Goal: Task Accomplishment & Management: Use online tool/utility

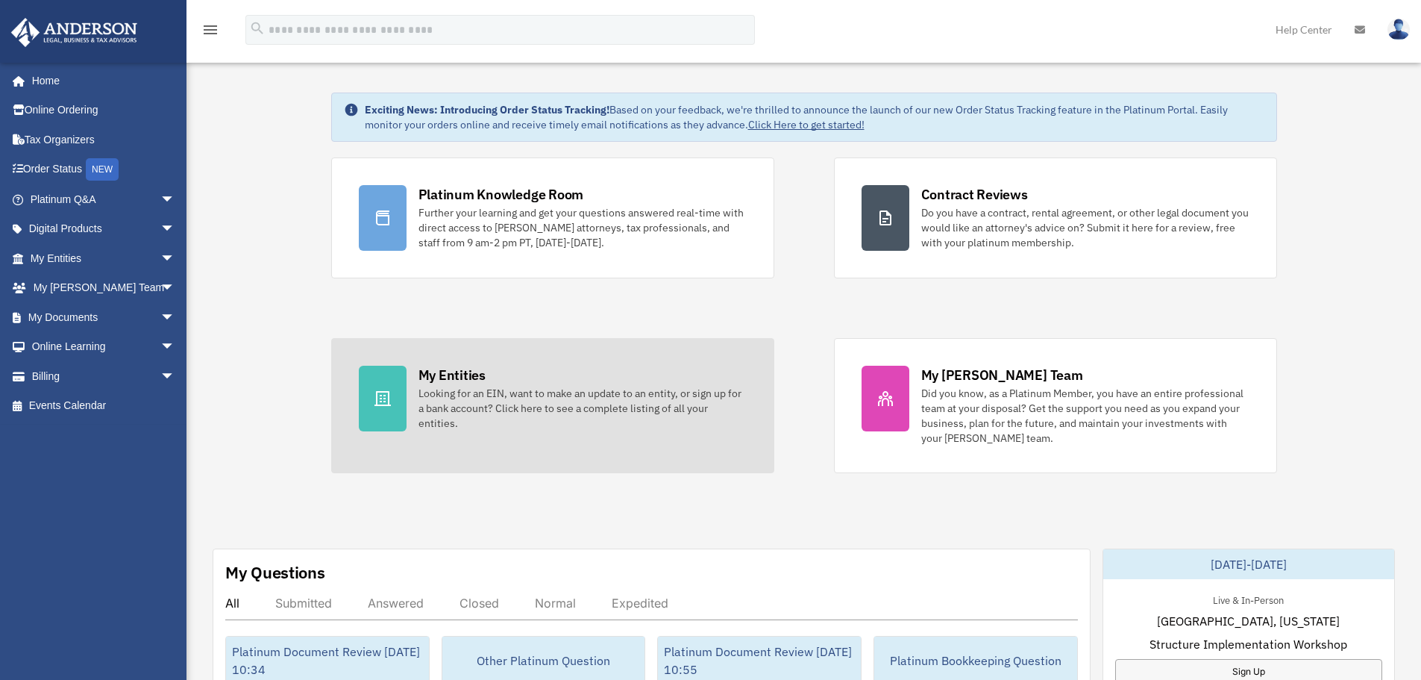
scroll to position [224, 0]
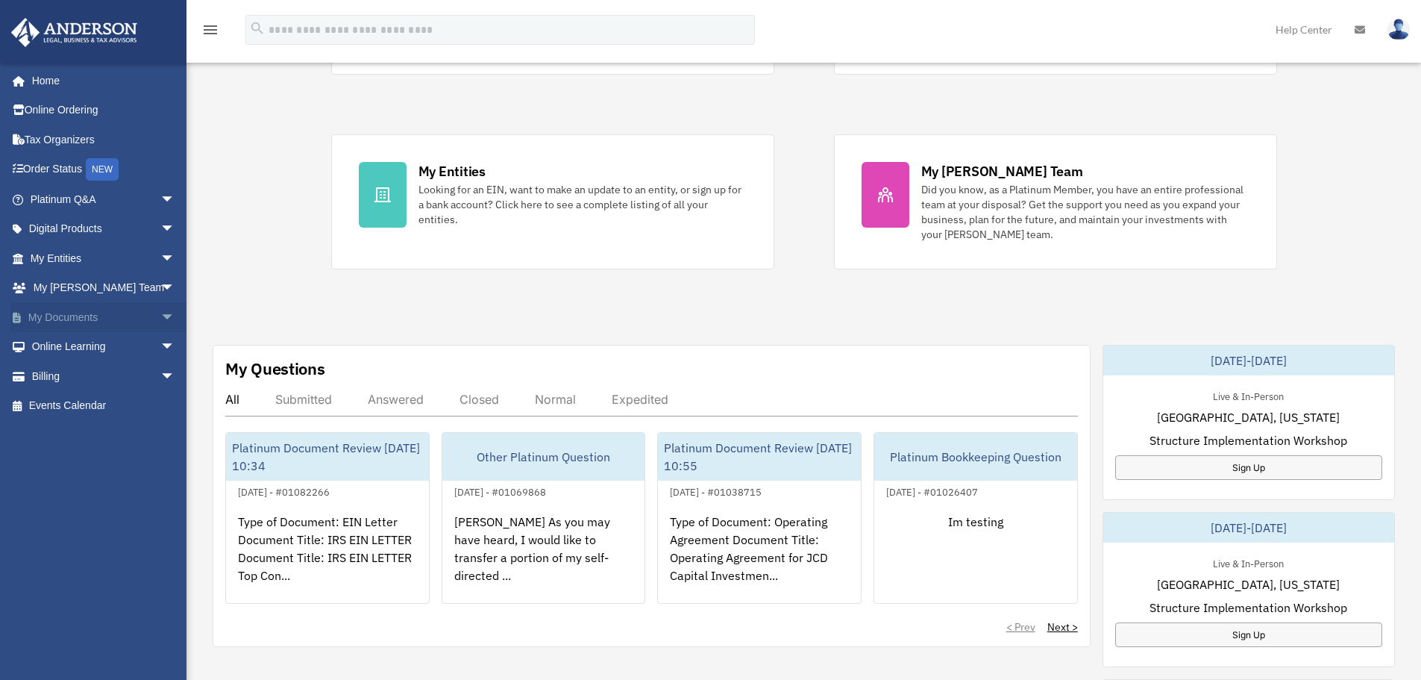
click at [160, 323] on span "arrow_drop_down" at bounding box center [175, 317] width 30 height 31
click at [160, 321] on span "arrow_drop_up" at bounding box center [175, 317] width 30 height 31
click at [160, 320] on span "arrow_drop_down" at bounding box center [175, 317] width 30 height 31
click at [160, 321] on span "arrow_drop_up" at bounding box center [175, 317] width 30 height 31
click at [160, 319] on span "arrow_drop_down" at bounding box center [175, 317] width 30 height 31
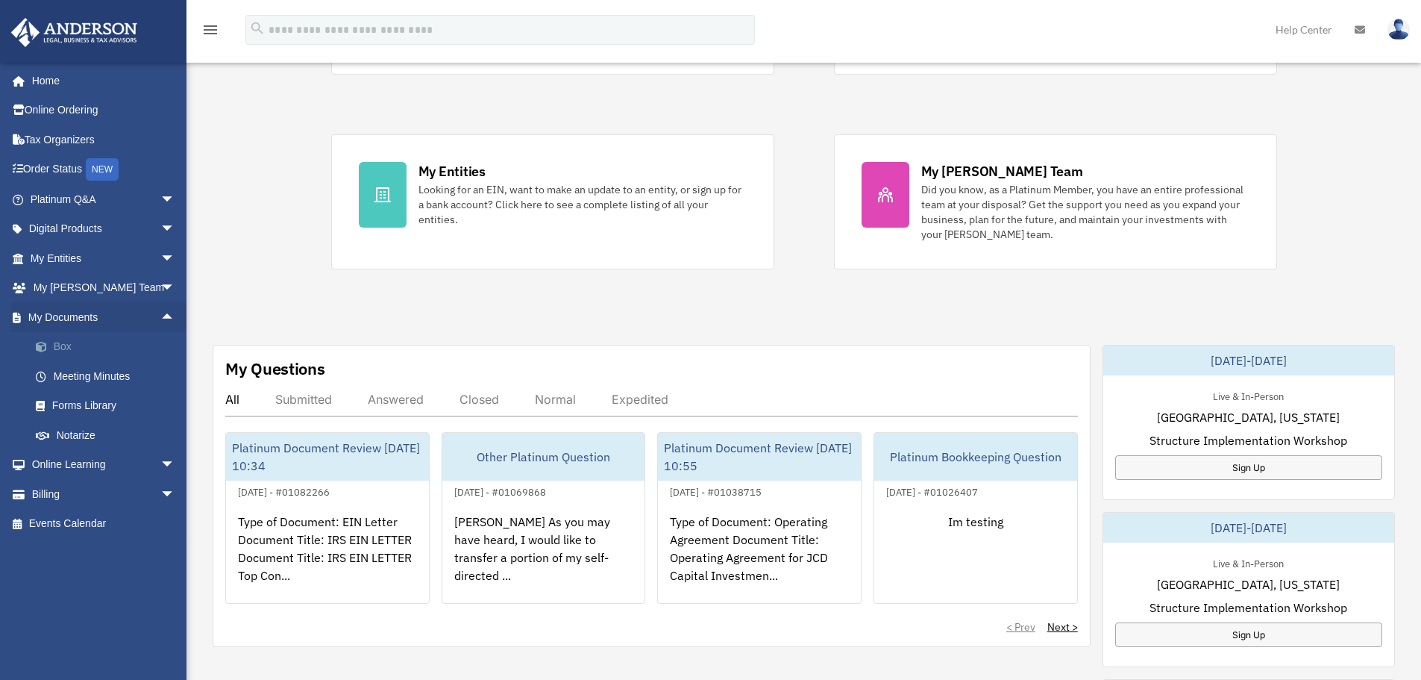
click at [89, 340] on link "Box" at bounding box center [109, 347] width 177 height 30
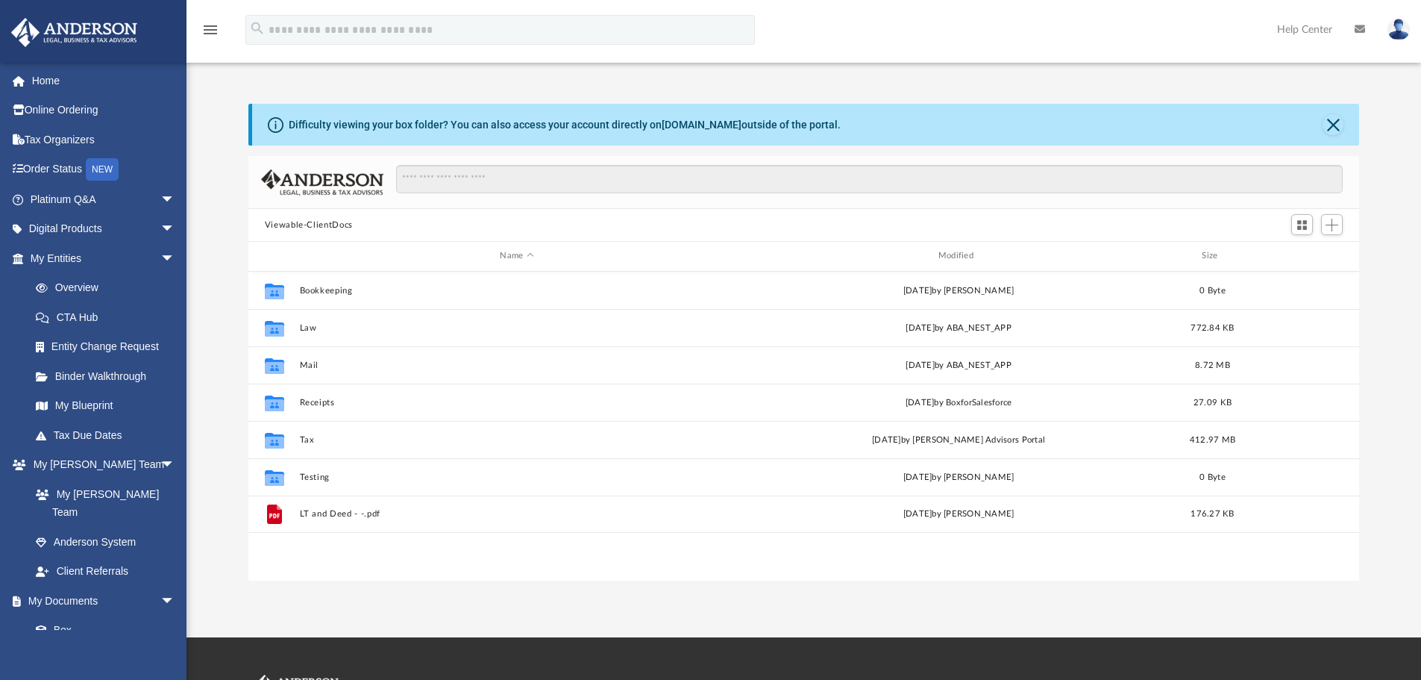
scroll to position [328, 1100]
click at [1339, 119] on button "Close" at bounding box center [1333, 124] width 21 height 21
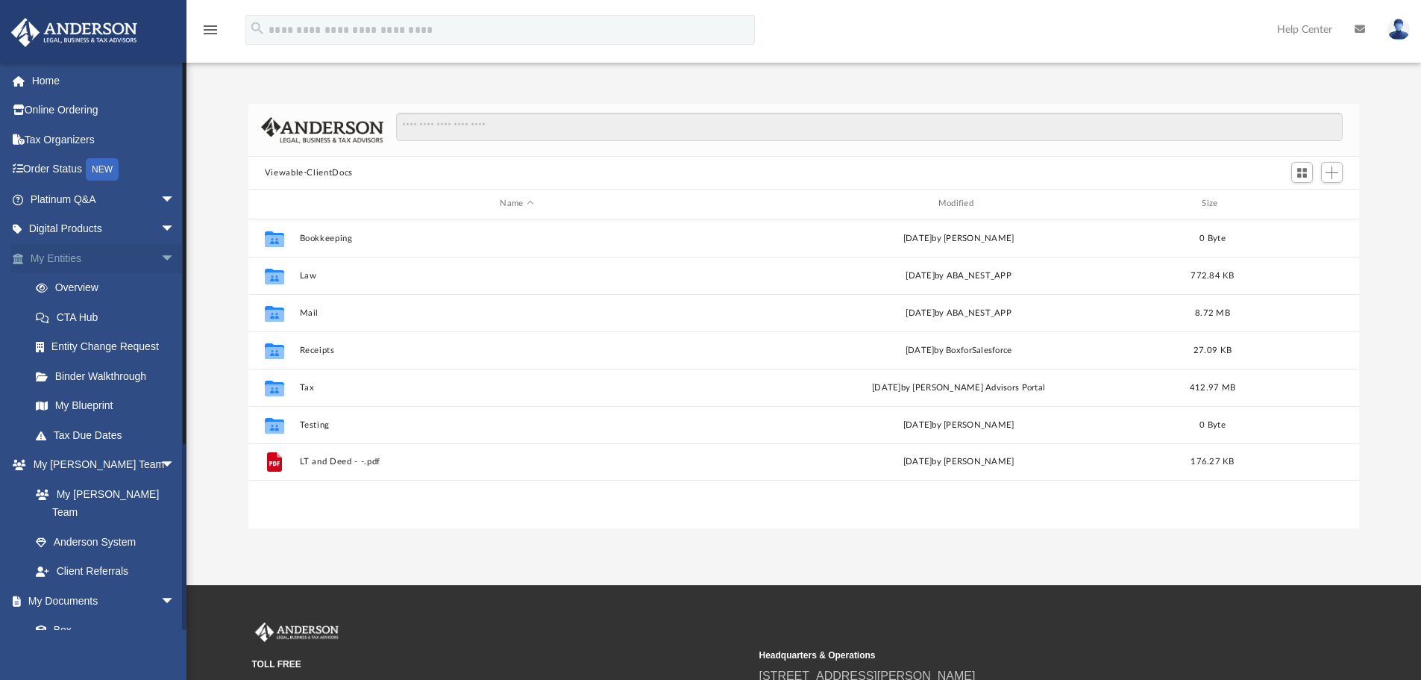
click at [160, 251] on span "arrow_drop_down" at bounding box center [175, 258] width 30 height 31
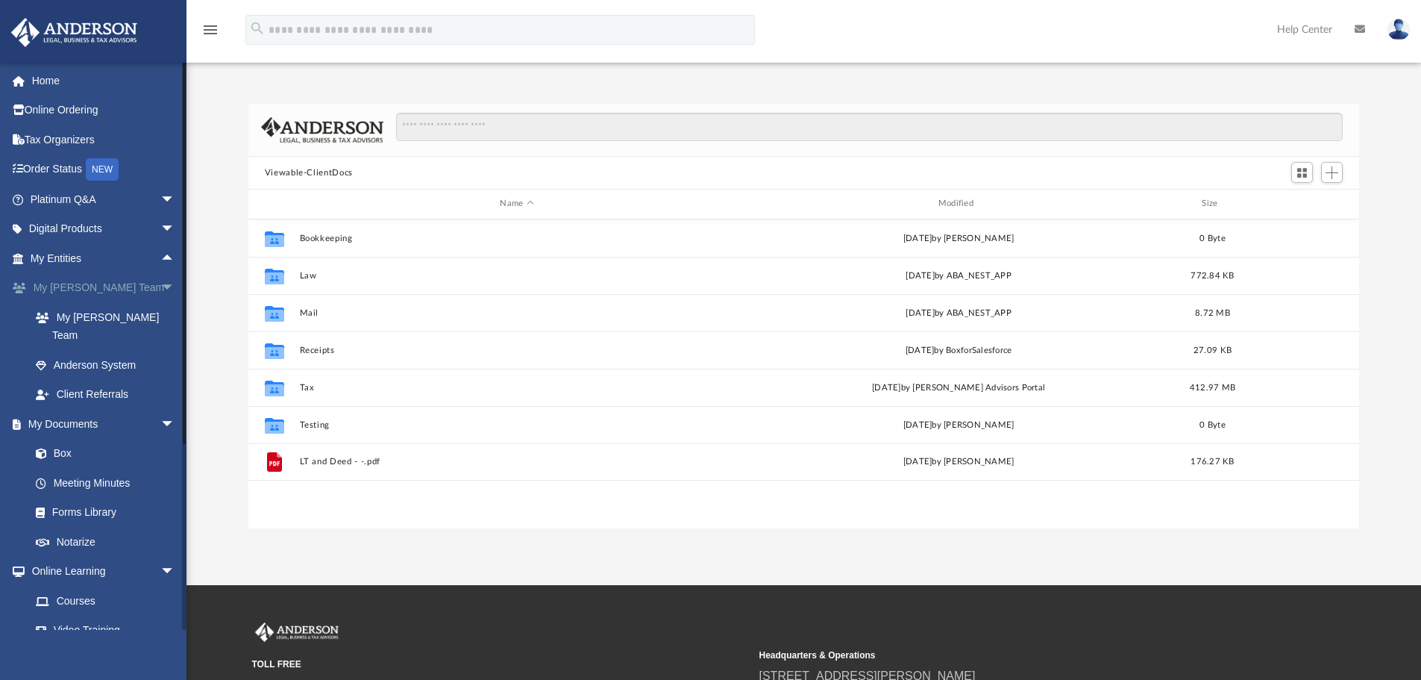
click at [160, 289] on span "arrow_drop_down" at bounding box center [175, 288] width 30 height 31
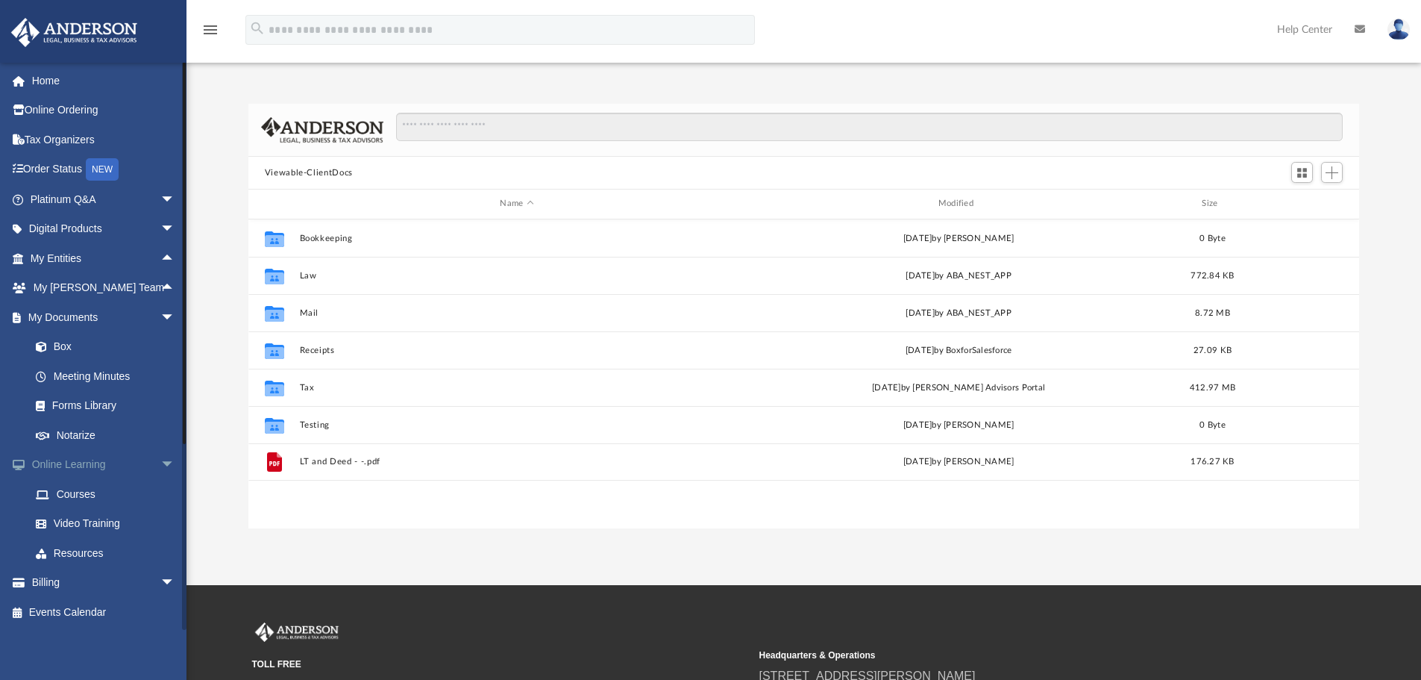
click at [160, 464] on span "arrow_drop_down" at bounding box center [175, 465] width 30 height 31
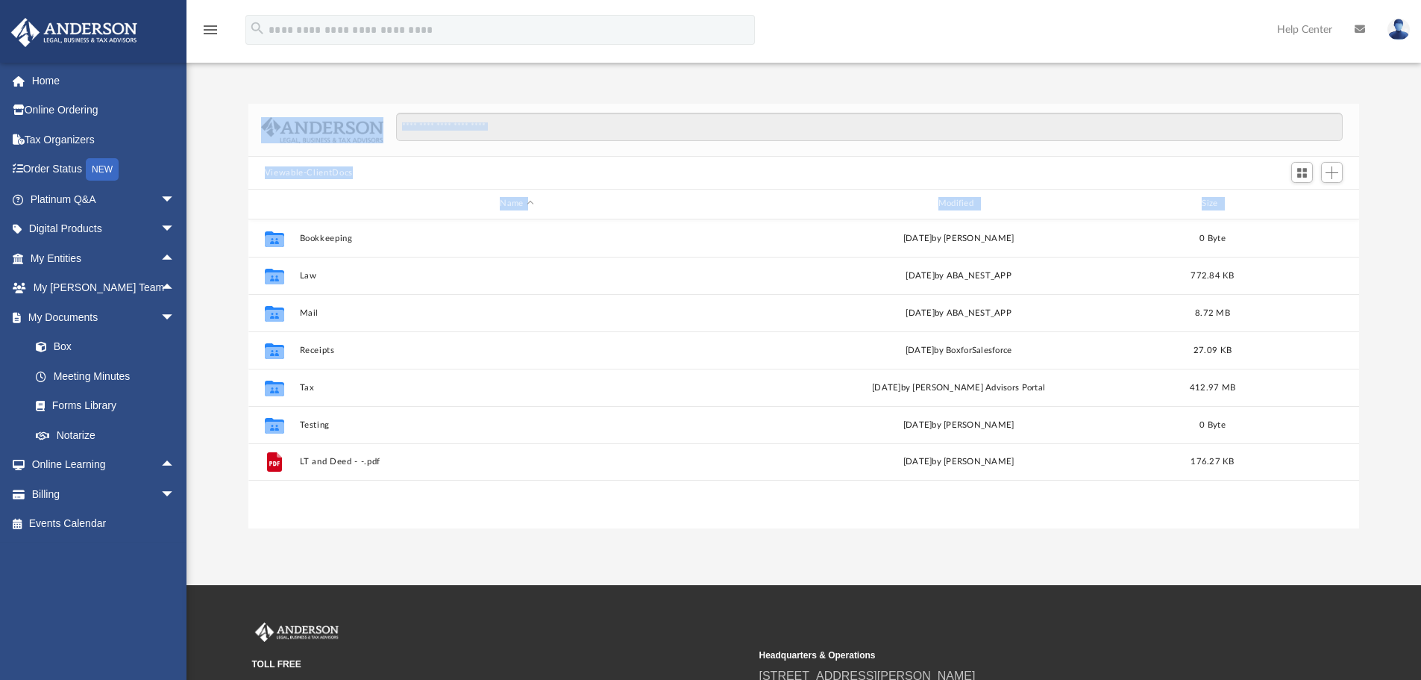
drag, startPoint x: 249, startPoint y: 134, endPoint x: 1093, endPoint y: 513, distance: 925.3
click at [1077, 497] on div "Viewable-ClientDocs Name Modified Size Collaborated Folder Bookkeeping [DATE] b…" at bounding box center [804, 316] width 1112 height 424
click at [1118, 544] on div "App [PERSON_NAME][EMAIL_ADDRESS][DOMAIN_NAME] Sign Out [PERSON_NAME][EMAIL_ADDR…" at bounding box center [710, 292] width 1421 height 585
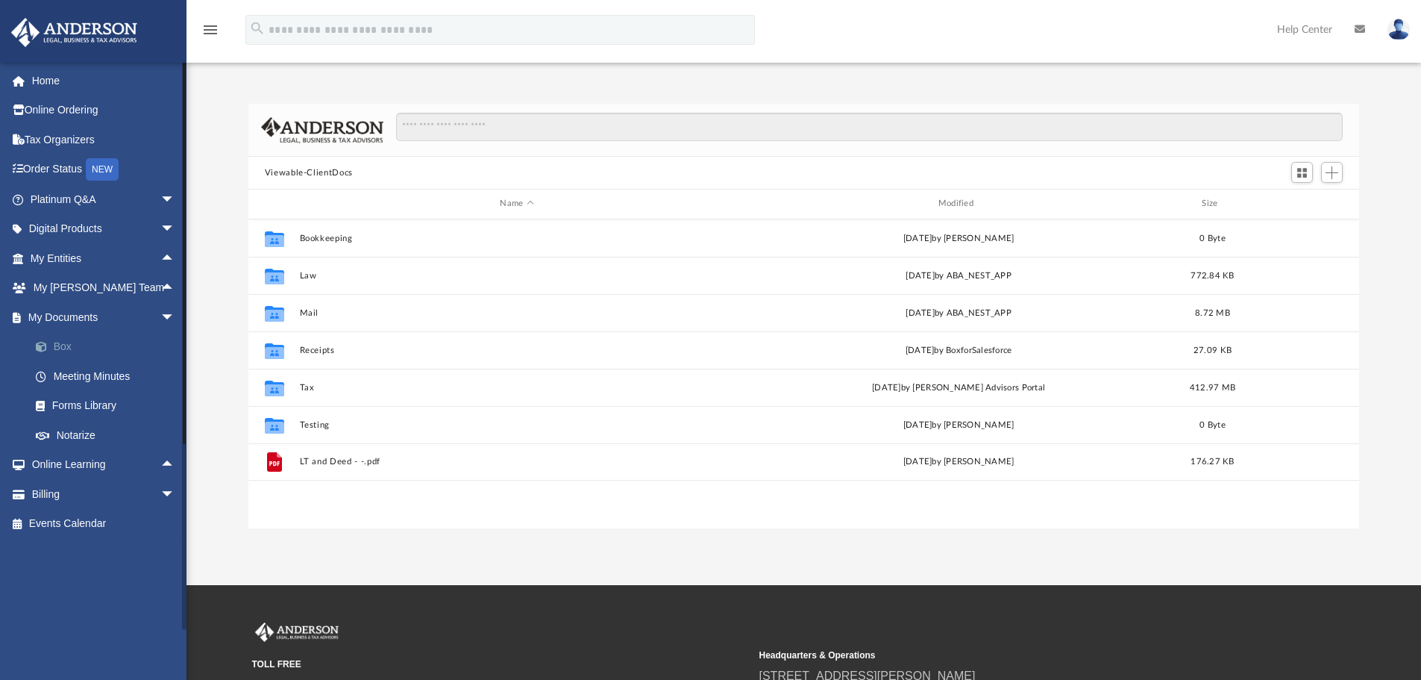
click at [66, 348] on link "Box" at bounding box center [109, 347] width 177 height 30
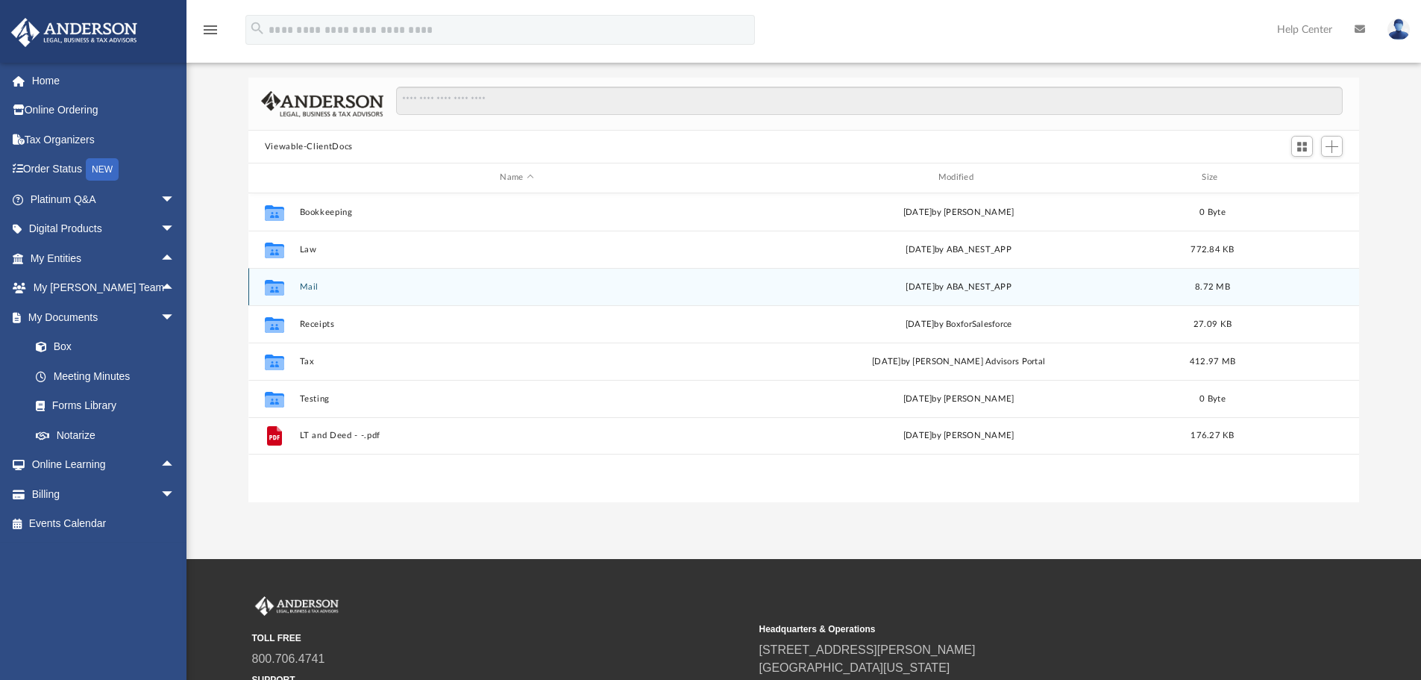
scroll to position [0, 0]
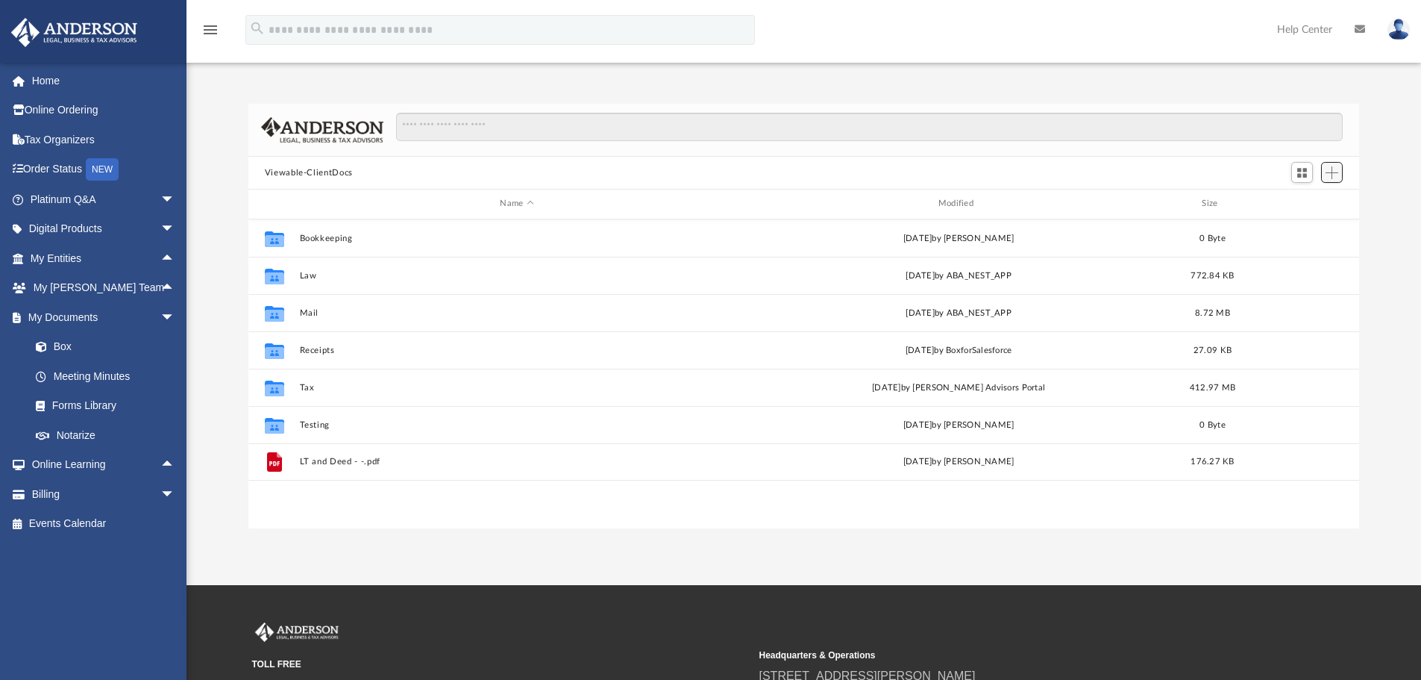
click at [1335, 177] on span "Add" at bounding box center [1332, 172] width 13 height 13
click at [1332, 172] on span "Add" at bounding box center [1332, 172] width 13 height 13
click at [1332, 175] on span "Add" at bounding box center [1332, 172] width 13 height 13
click at [1300, 207] on li "Upload" at bounding box center [1311, 203] width 48 height 16
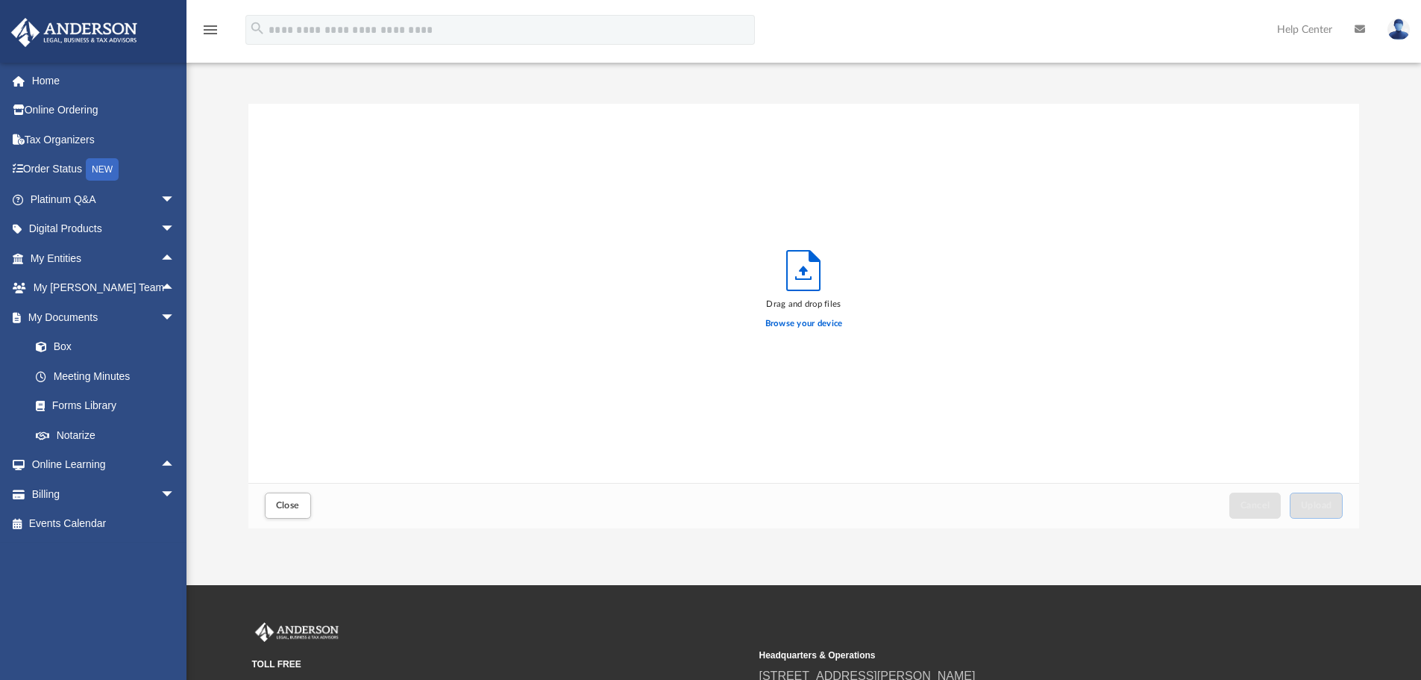
scroll to position [367, 1100]
click at [287, 507] on span "Close" at bounding box center [288, 505] width 24 height 9
